Goal: Task Accomplishment & Management: Manage account settings

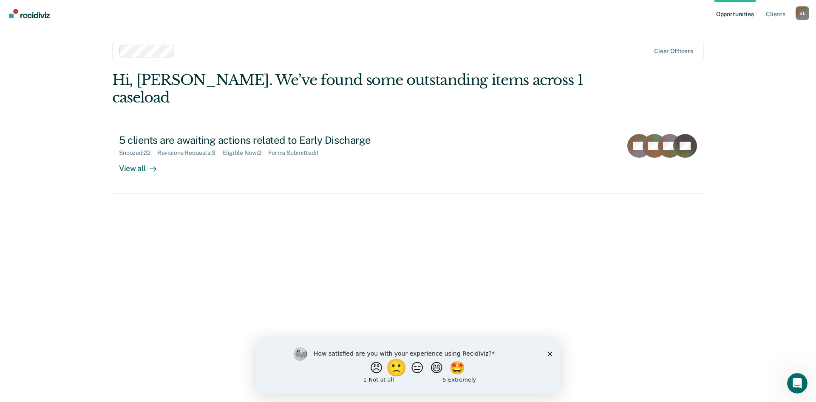
click at [395, 370] on button "🙁" at bounding box center [398, 367] width 23 height 17
click at [549, 356] on icon "Close survey" at bounding box center [550, 357] width 5 height 5
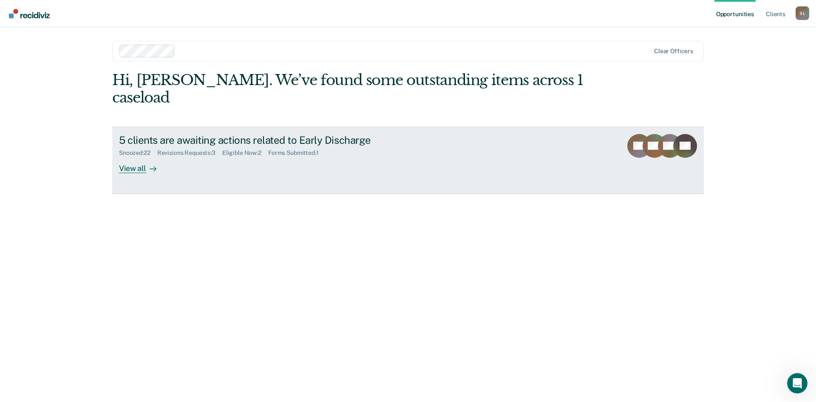
click at [133, 149] on div "Snoozed : 22" at bounding box center [138, 152] width 38 height 7
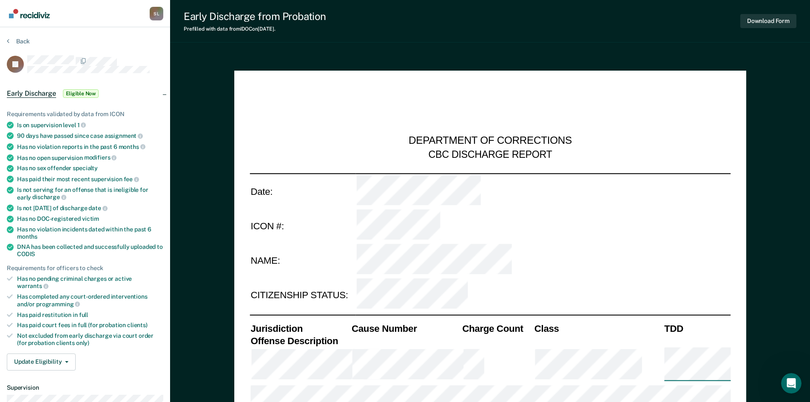
type textarea "x"
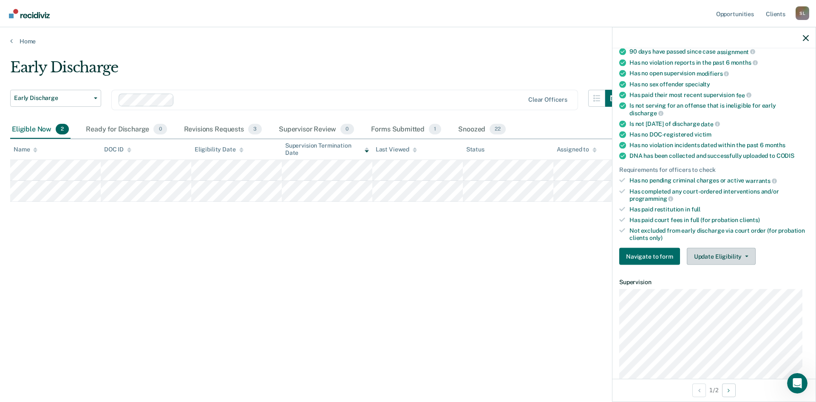
scroll to position [128, 0]
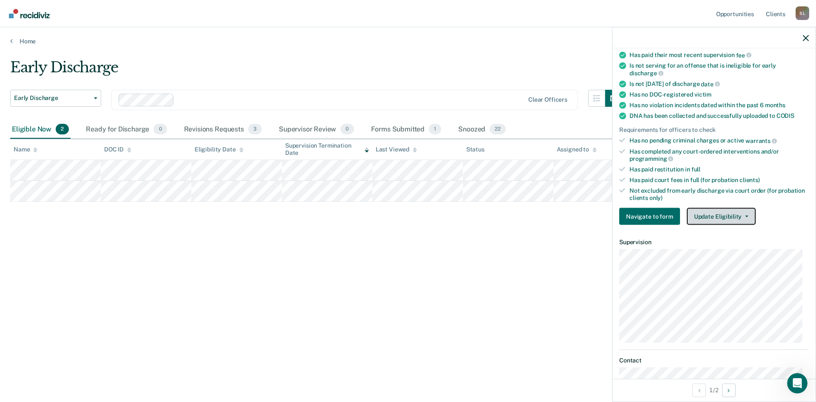
click at [721, 217] on button "Update Eligibility" at bounding box center [721, 216] width 69 height 17
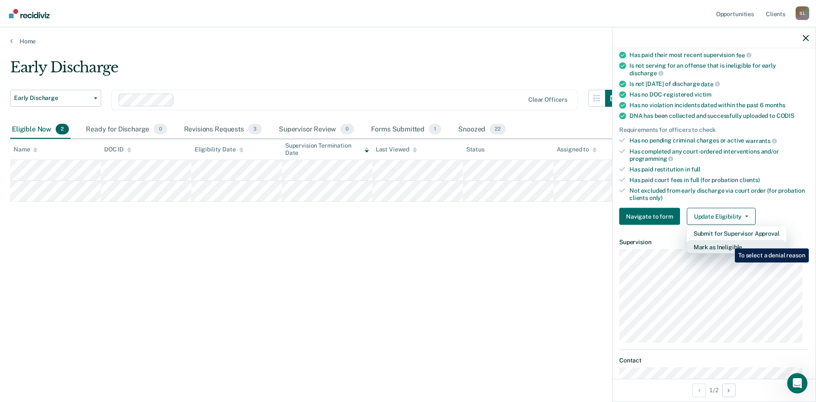
click at [729, 242] on button "Mark as Ineligible" at bounding box center [737, 247] width 100 height 14
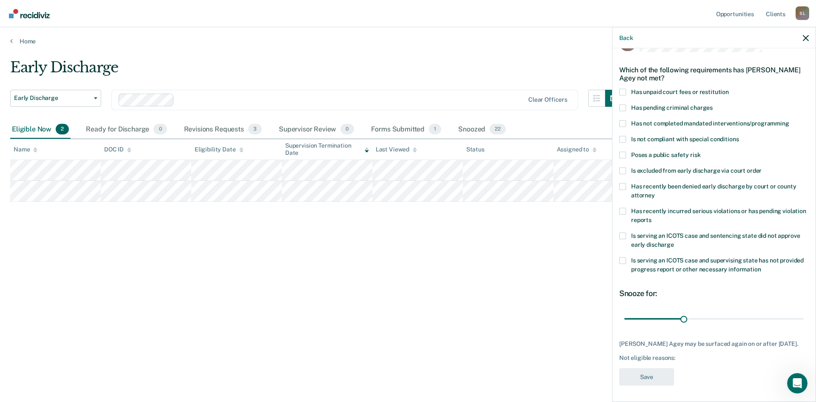
click at [623, 124] on span at bounding box center [623, 123] width 7 height 7
click at [790, 120] on input "Has not completed mandated interventions/programming" at bounding box center [790, 120] width 0 height 0
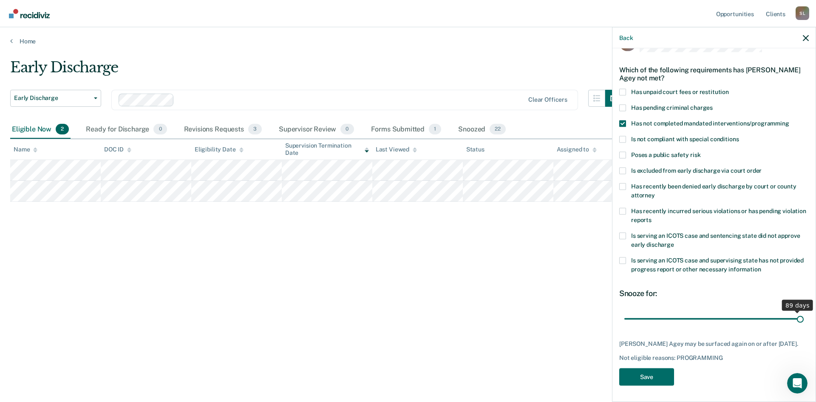
drag, startPoint x: 681, startPoint y: 318, endPoint x: 800, endPoint y: 318, distance: 119.1
type input "90"
click at [800, 318] on input "range" at bounding box center [714, 318] width 179 height 15
click at [664, 383] on button "Save" at bounding box center [647, 376] width 55 height 17
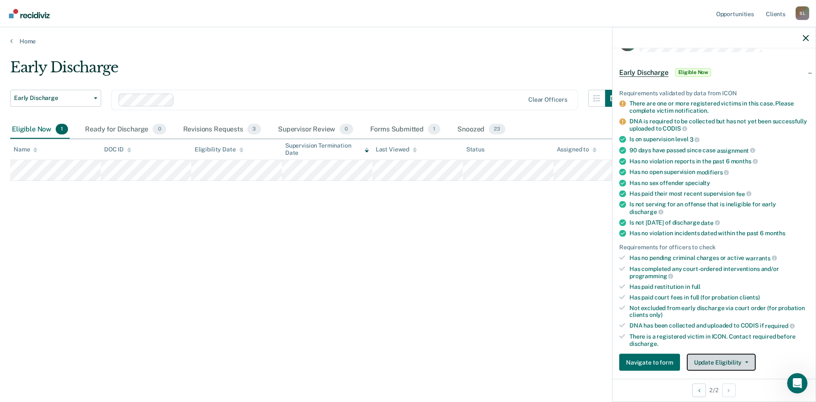
click at [714, 356] on button "Update Eligibility" at bounding box center [721, 362] width 69 height 17
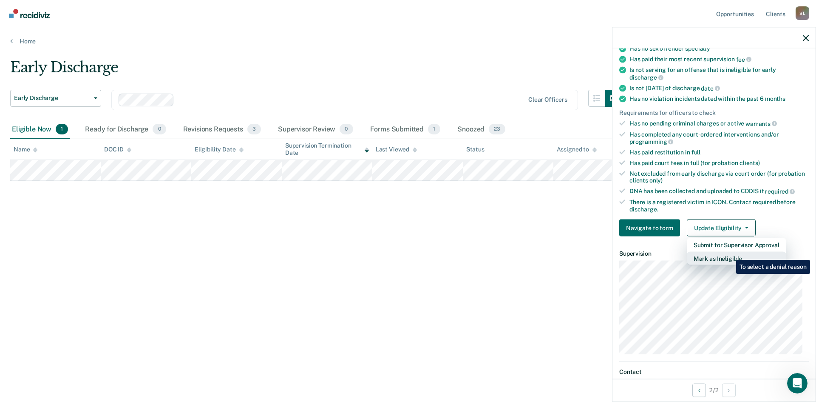
click at [730, 253] on button "Mark as Ineligible" at bounding box center [737, 259] width 100 height 14
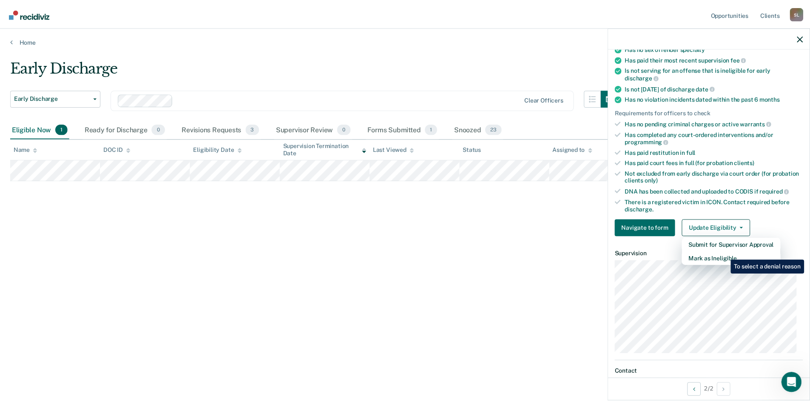
scroll to position [25, 0]
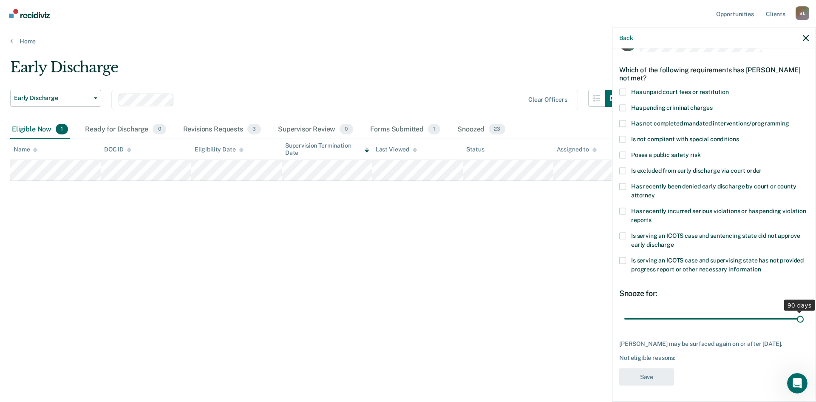
drag, startPoint x: 683, startPoint y: 320, endPoint x: 816, endPoint y: 322, distance: 133.1
type input "90"
click at [804, 322] on input "range" at bounding box center [714, 318] width 179 height 15
click at [623, 122] on span at bounding box center [623, 123] width 7 height 7
click at [790, 120] on input "Has not completed mandated interventions/programming" at bounding box center [790, 120] width 0 height 0
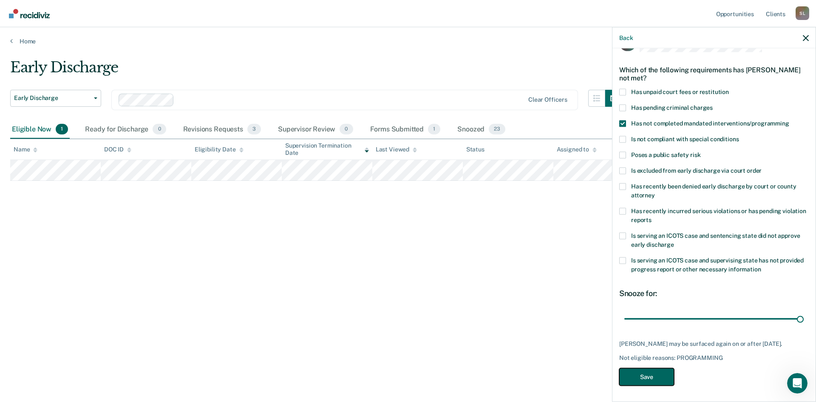
click at [637, 379] on button "Save" at bounding box center [647, 376] width 55 height 17
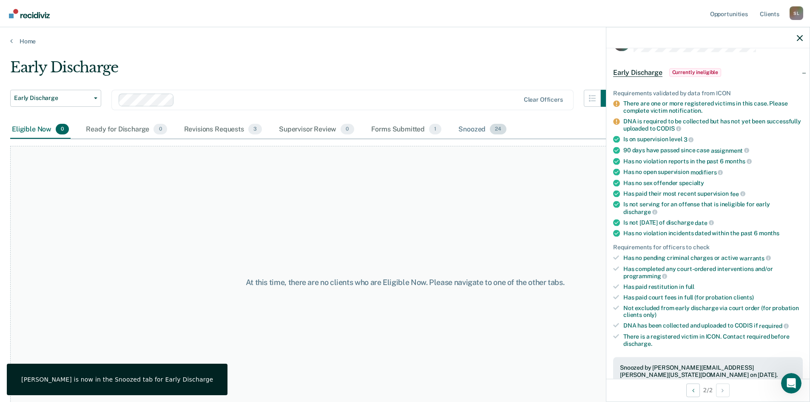
click at [471, 126] on div "Snoozed 24" at bounding box center [482, 129] width 51 height 19
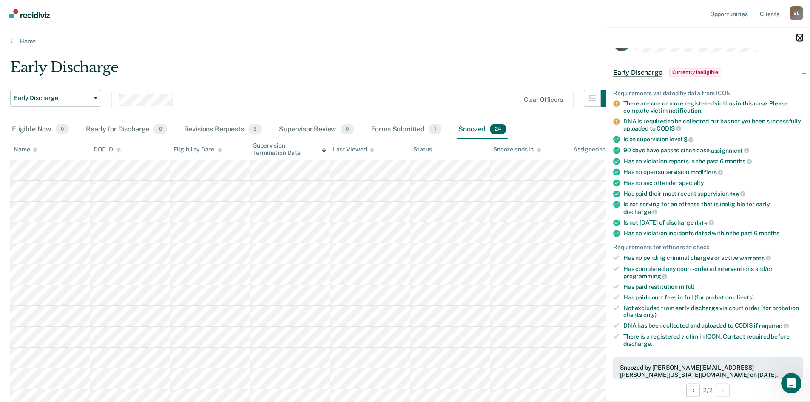
click at [802, 40] on icon "button" at bounding box center [800, 38] width 6 height 6
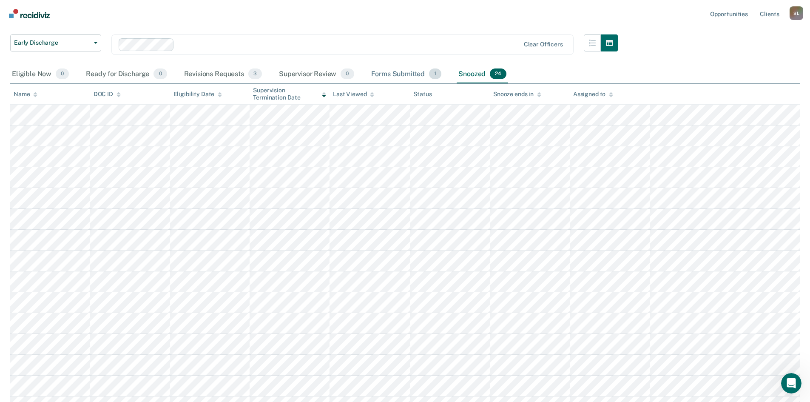
scroll to position [43, 0]
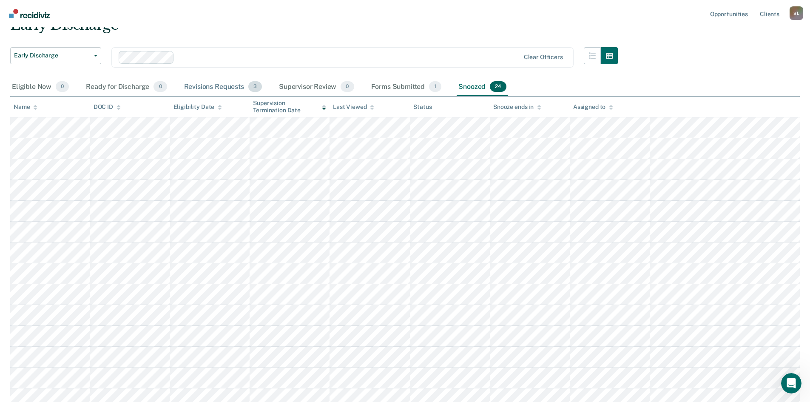
click at [222, 85] on div "Revisions Requests 3" at bounding box center [222, 87] width 81 height 19
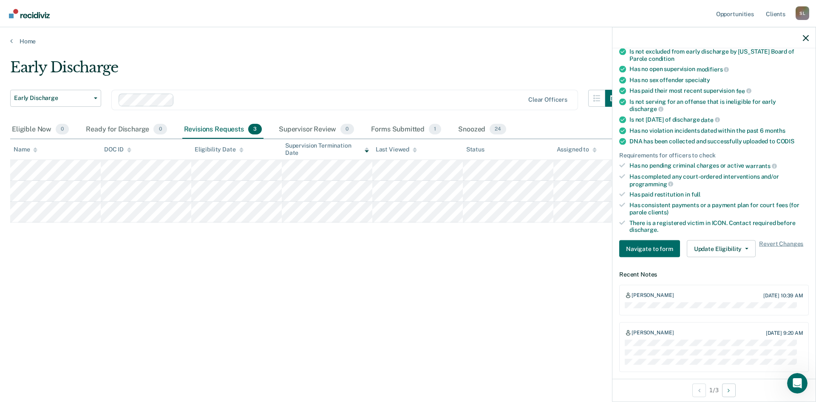
scroll to position [170, 0]
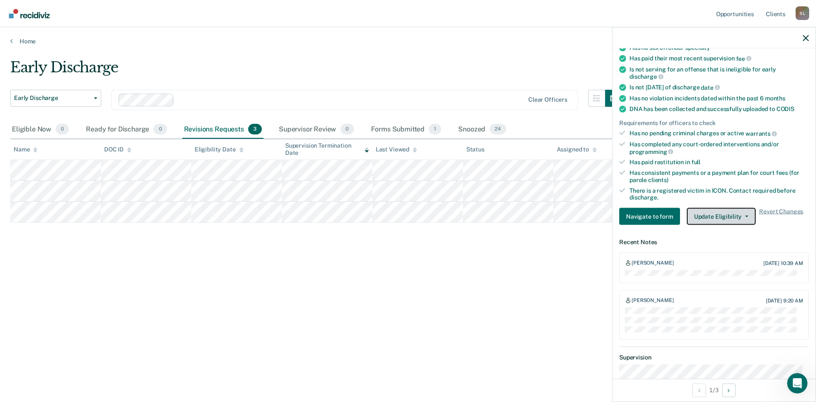
click at [748, 214] on button "Update Eligibility" at bounding box center [721, 216] width 69 height 17
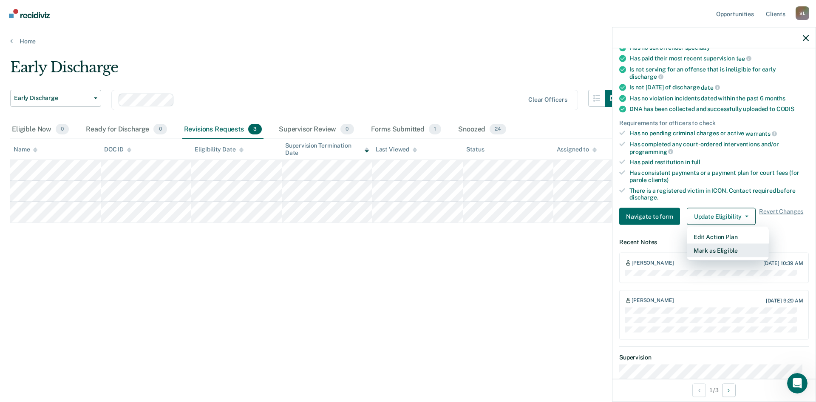
click at [728, 245] on button "Mark as Eligible" at bounding box center [728, 251] width 82 height 14
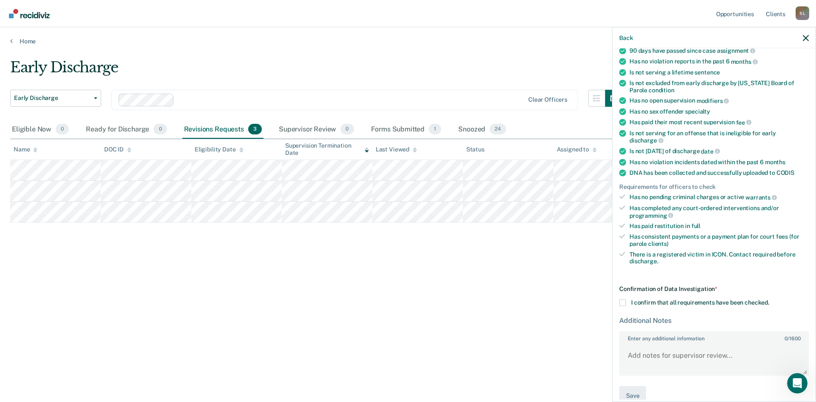
scroll to position [121, 0]
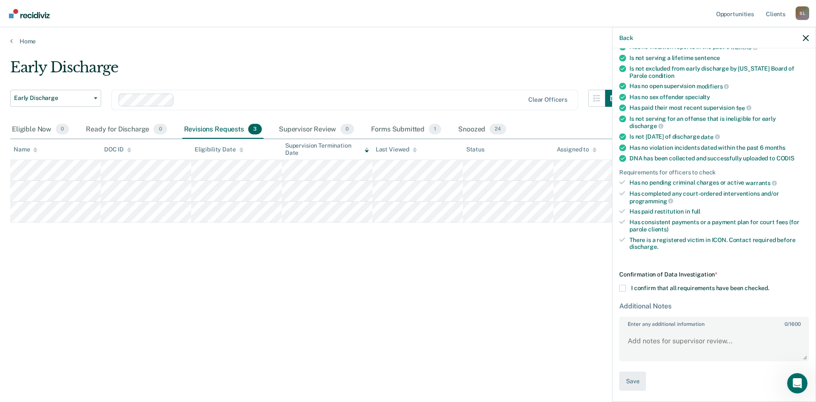
click at [623, 288] on span at bounding box center [623, 288] width 7 height 7
click at [770, 285] on input "I confirm that all requirements have been checked." at bounding box center [770, 285] width 0 height 0
click at [663, 338] on textarea "Enter any additional information 0 / 1600" at bounding box center [714, 344] width 188 height 31
type textarea "He has a registered victim."
click at [632, 381] on button "Save" at bounding box center [633, 381] width 27 height 19
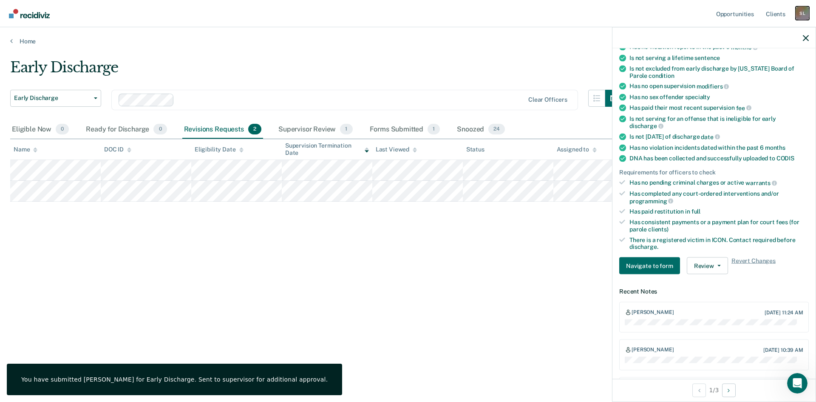
click at [802, 11] on div "S L" at bounding box center [803, 13] width 14 height 14
click at [752, 54] on link "Log Out" at bounding box center [768, 55] width 68 height 7
